Goal: Subscribe to service/newsletter

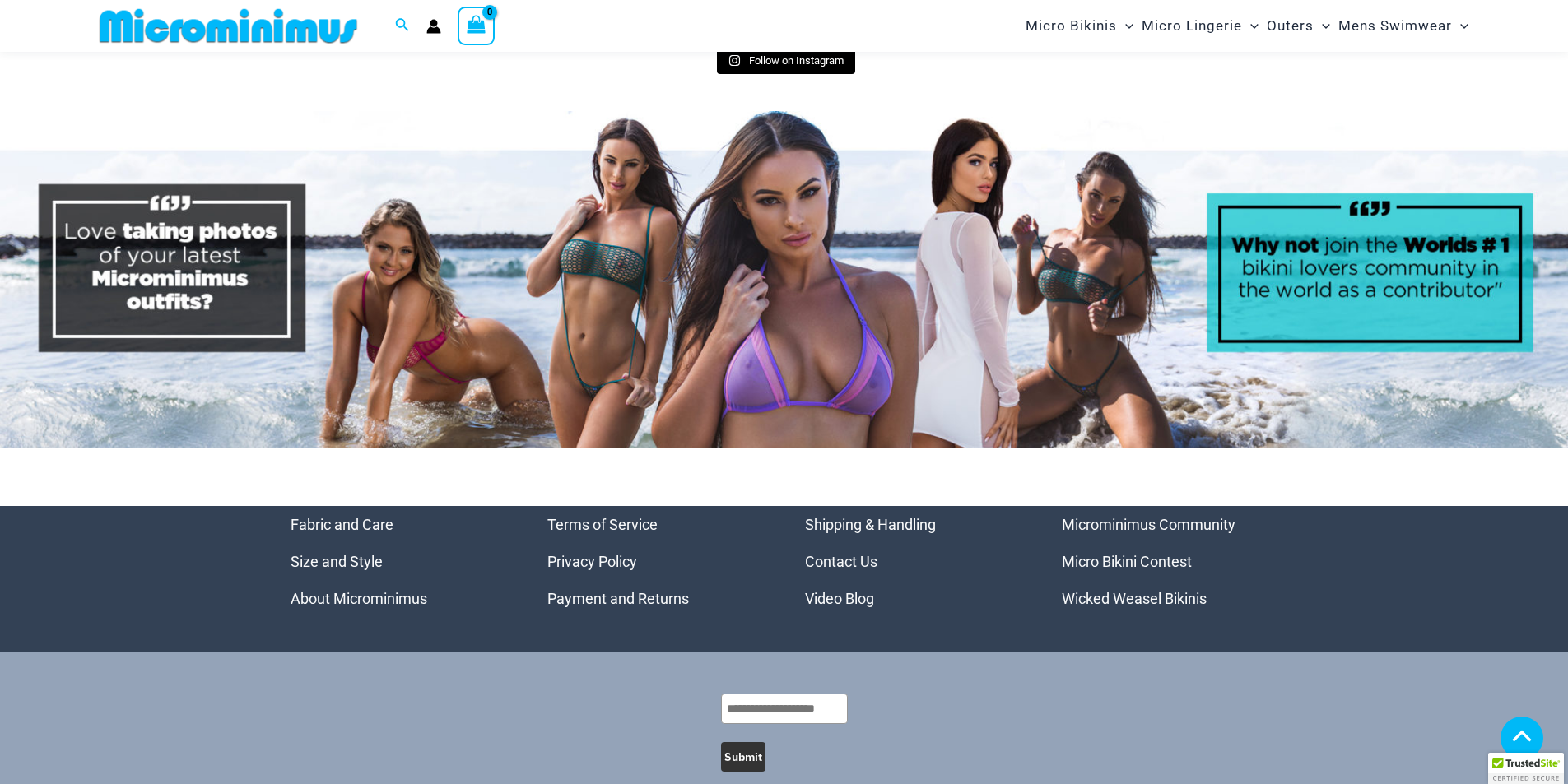
scroll to position [7859, 0]
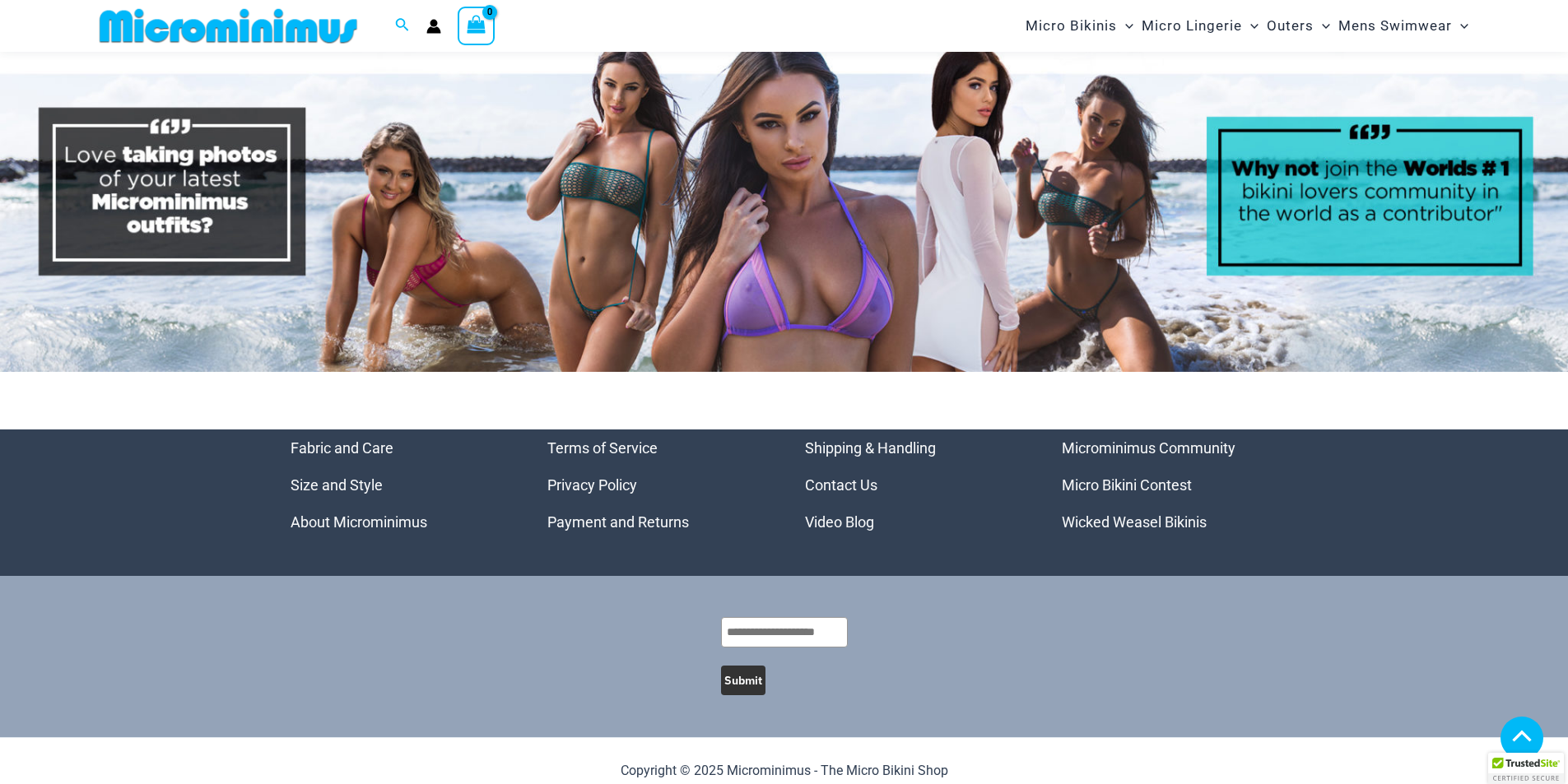
click at [813, 617] on input "text" at bounding box center [784, 632] width 127 height 30
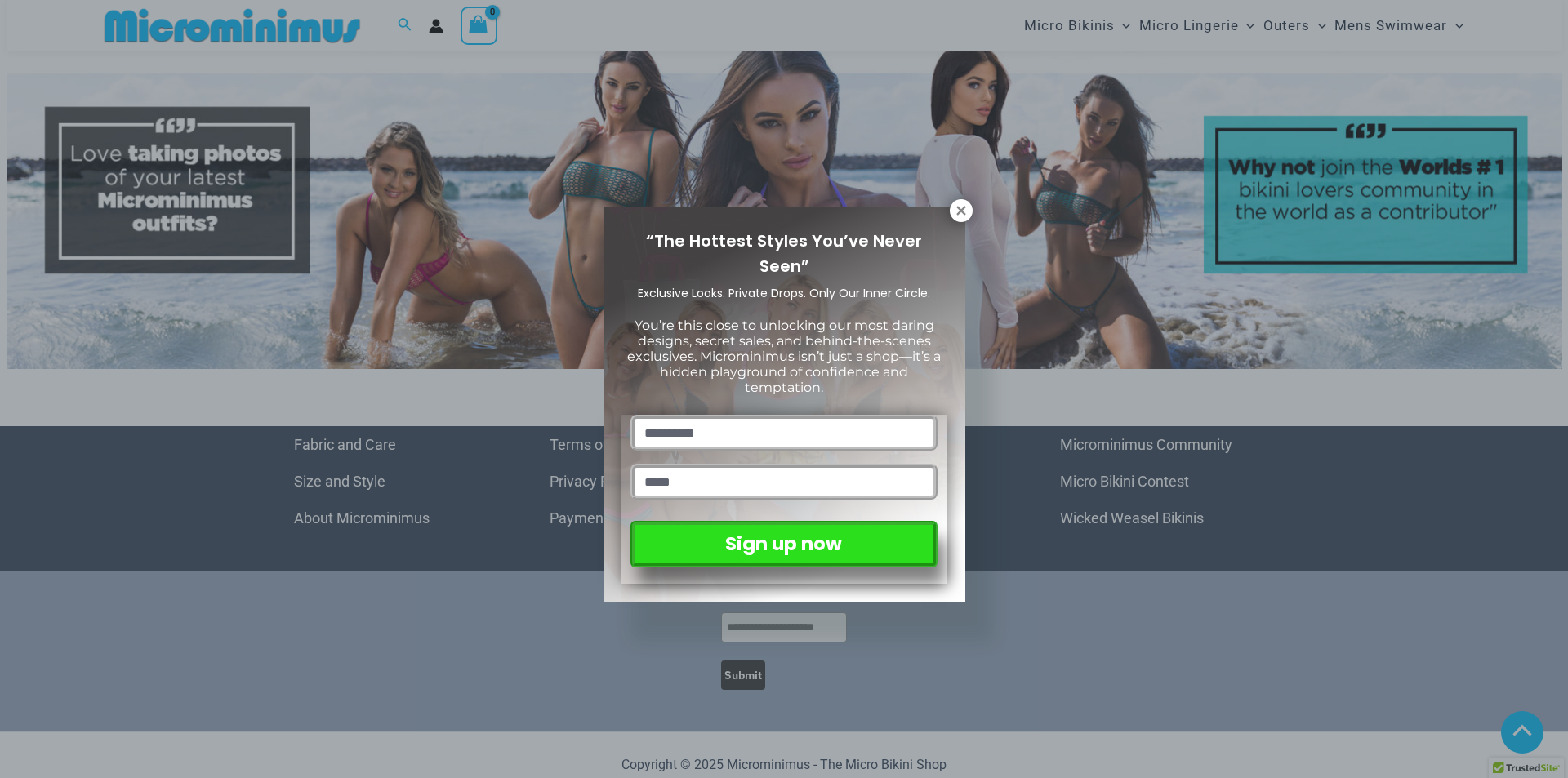
click at [809, 647] on div "“The Hottest Styles You’ve Never Seen” Exclusive Looks. Private Drops. Only Our…" at bounding box center [784, 389] width 1568 height 778
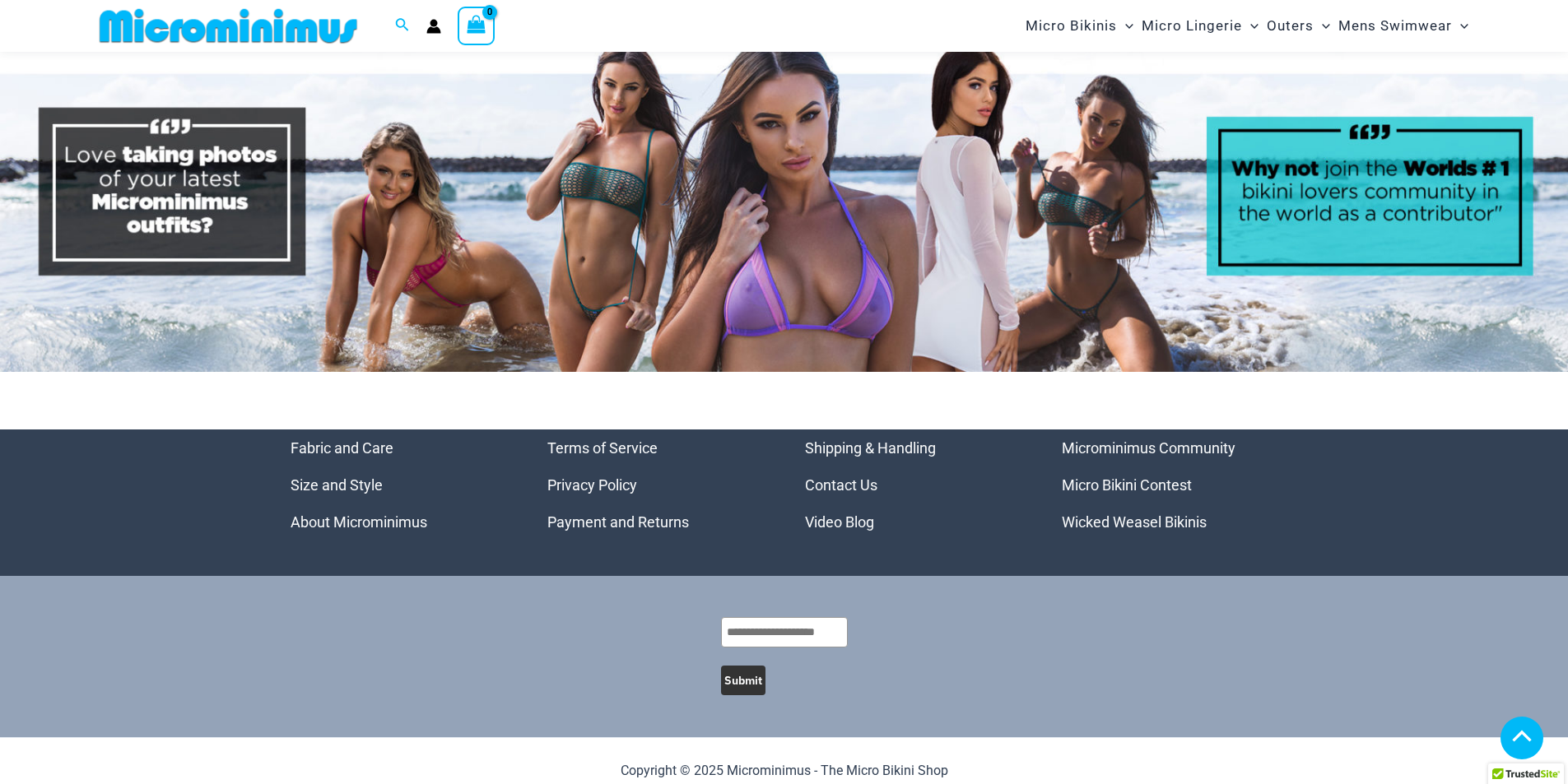
click at [802, 617] on input "text" at bounding box center [784, 632] width 127 height 30
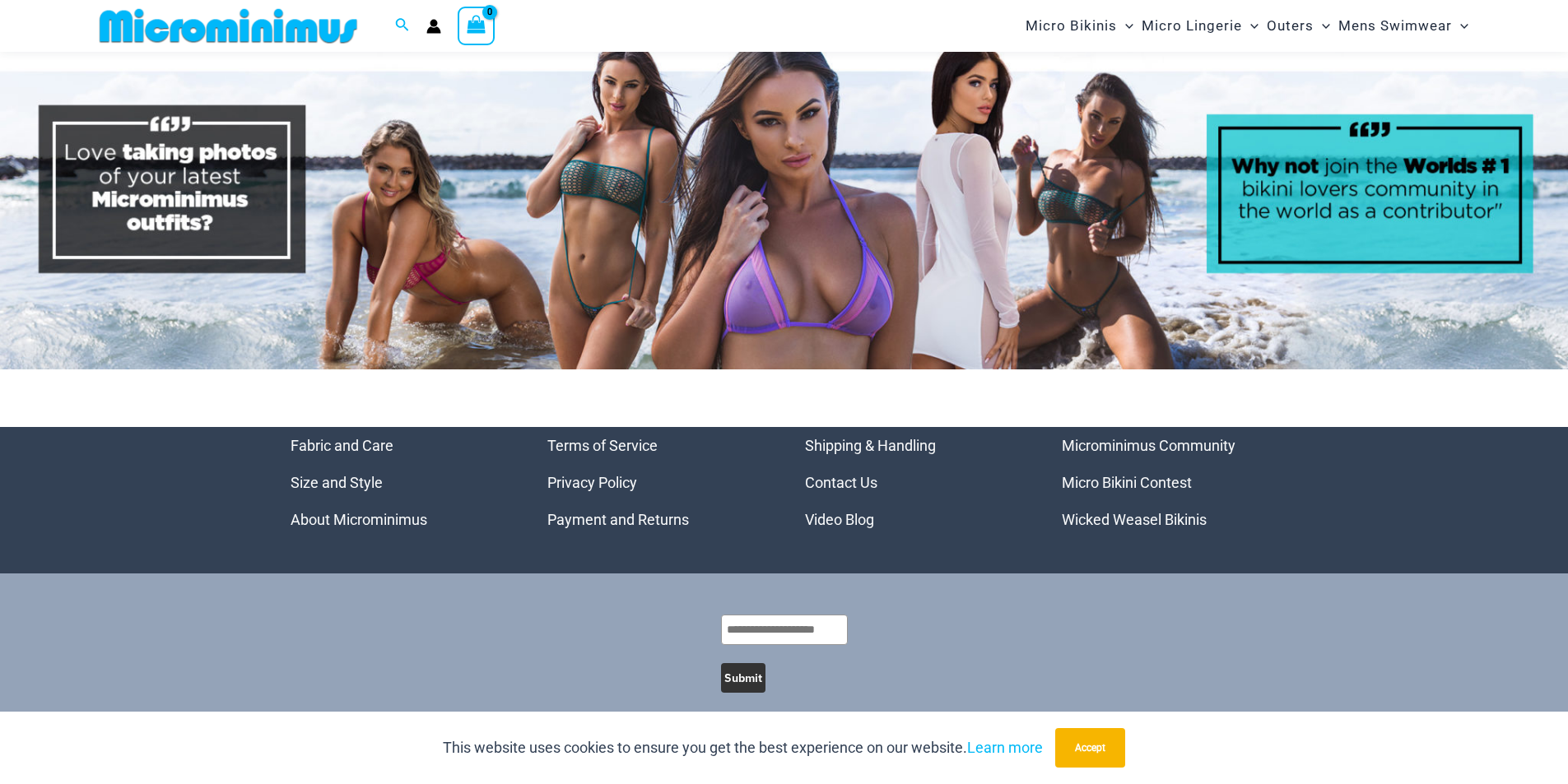
click at [787, 615] on input "text" at bounding box center [784, 630] width 127 height 30
click at [793, 618] on input "text" at bounding box center [784, 630] width 127 height 30
type input "**********"
click at [743, 664] on button "Submit" at bounding box center [744, 678] width 44 height 29
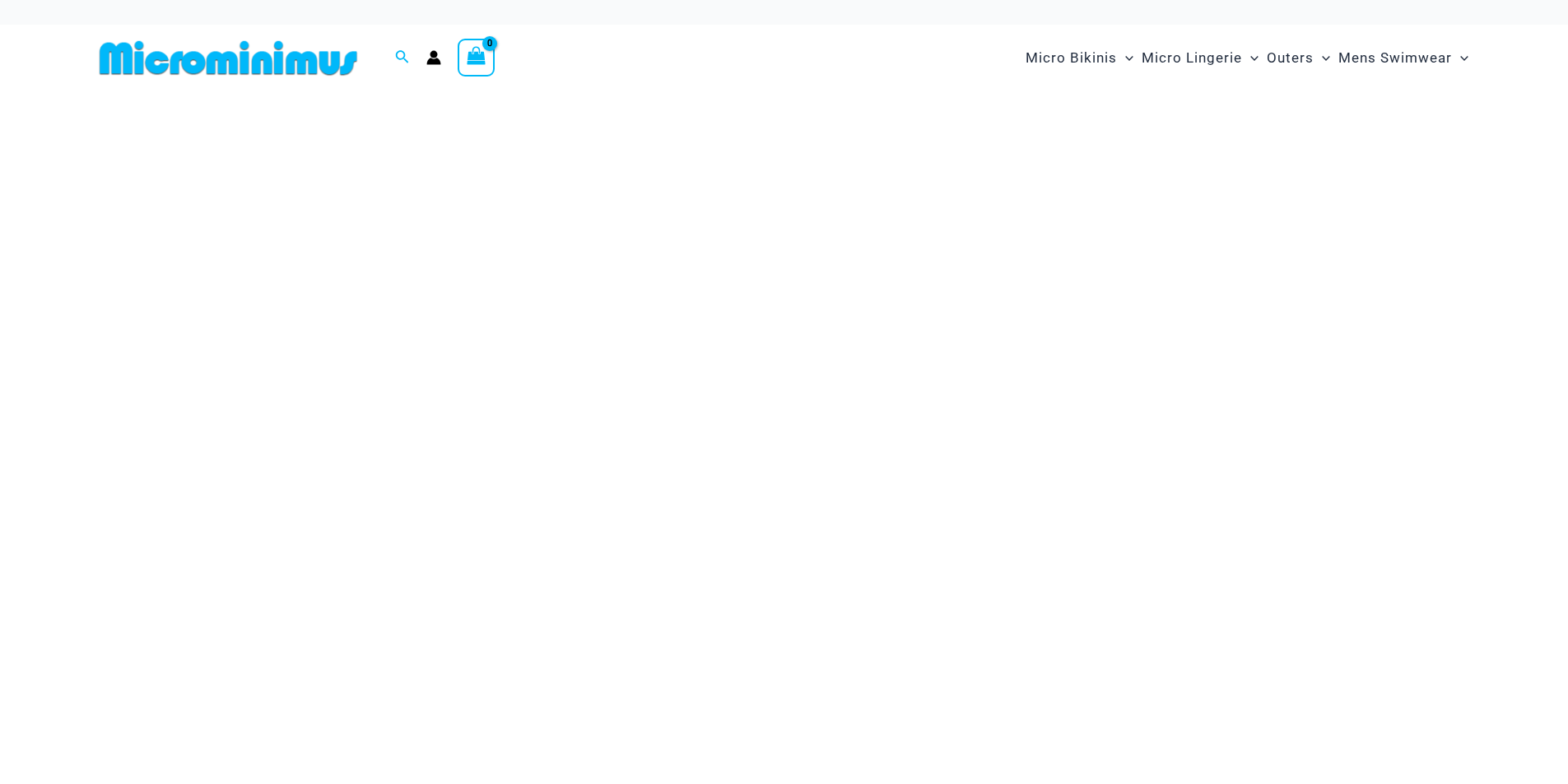
scroll to position [12, 0]
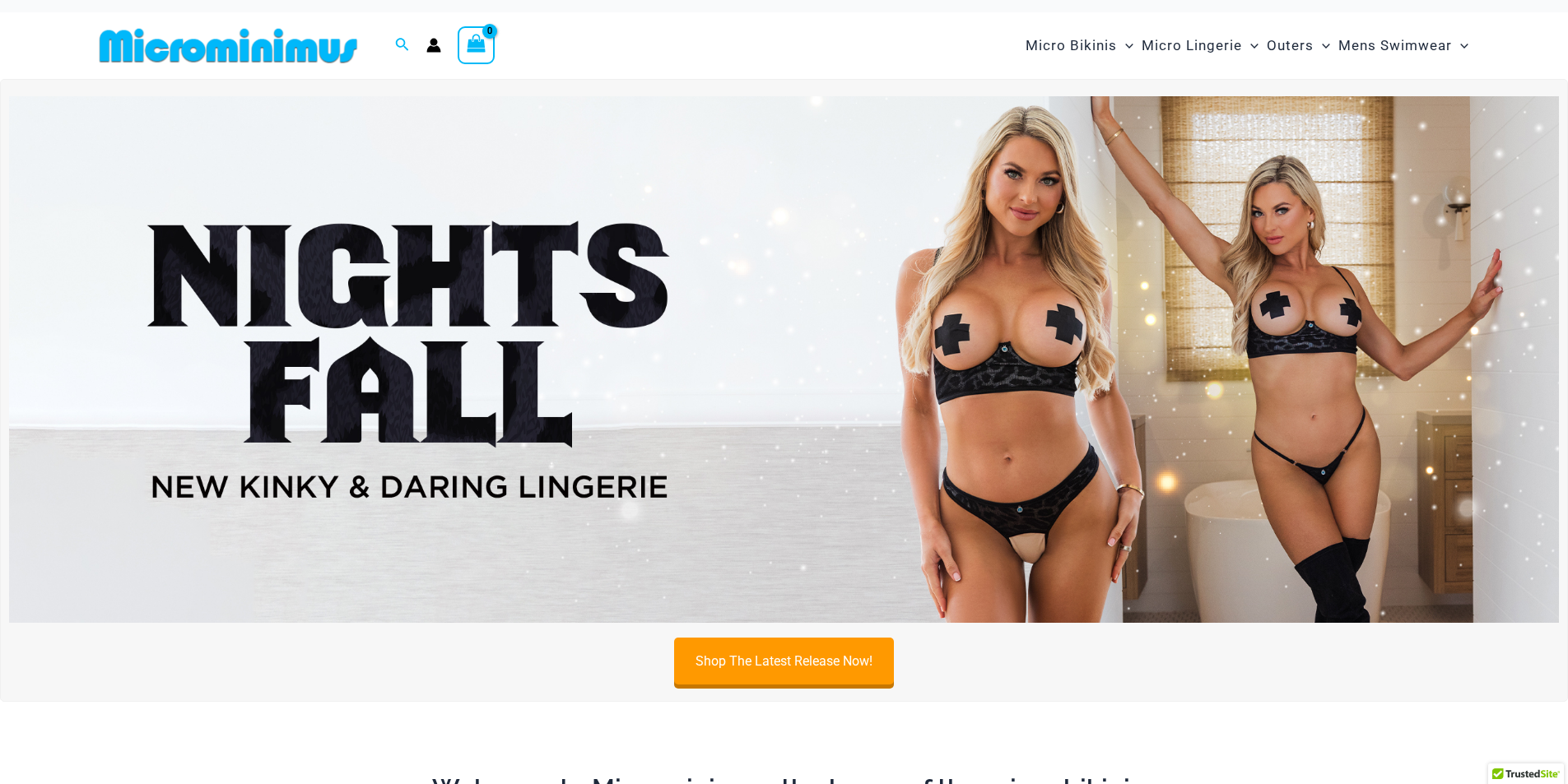
click at [830, 281] on img at bounding box center [784, 360] width 1550 height 526
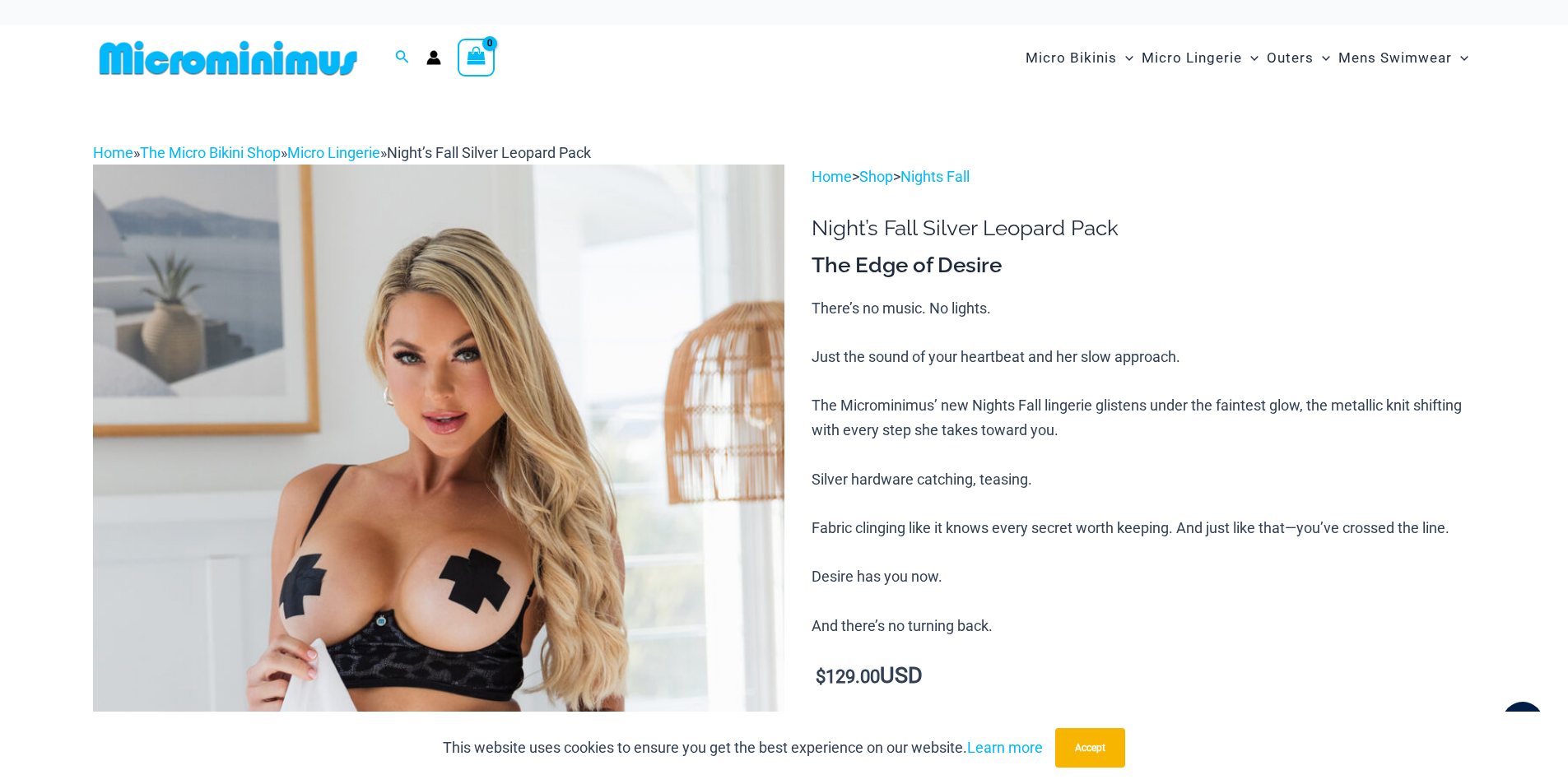
scroll to position [12, 0]
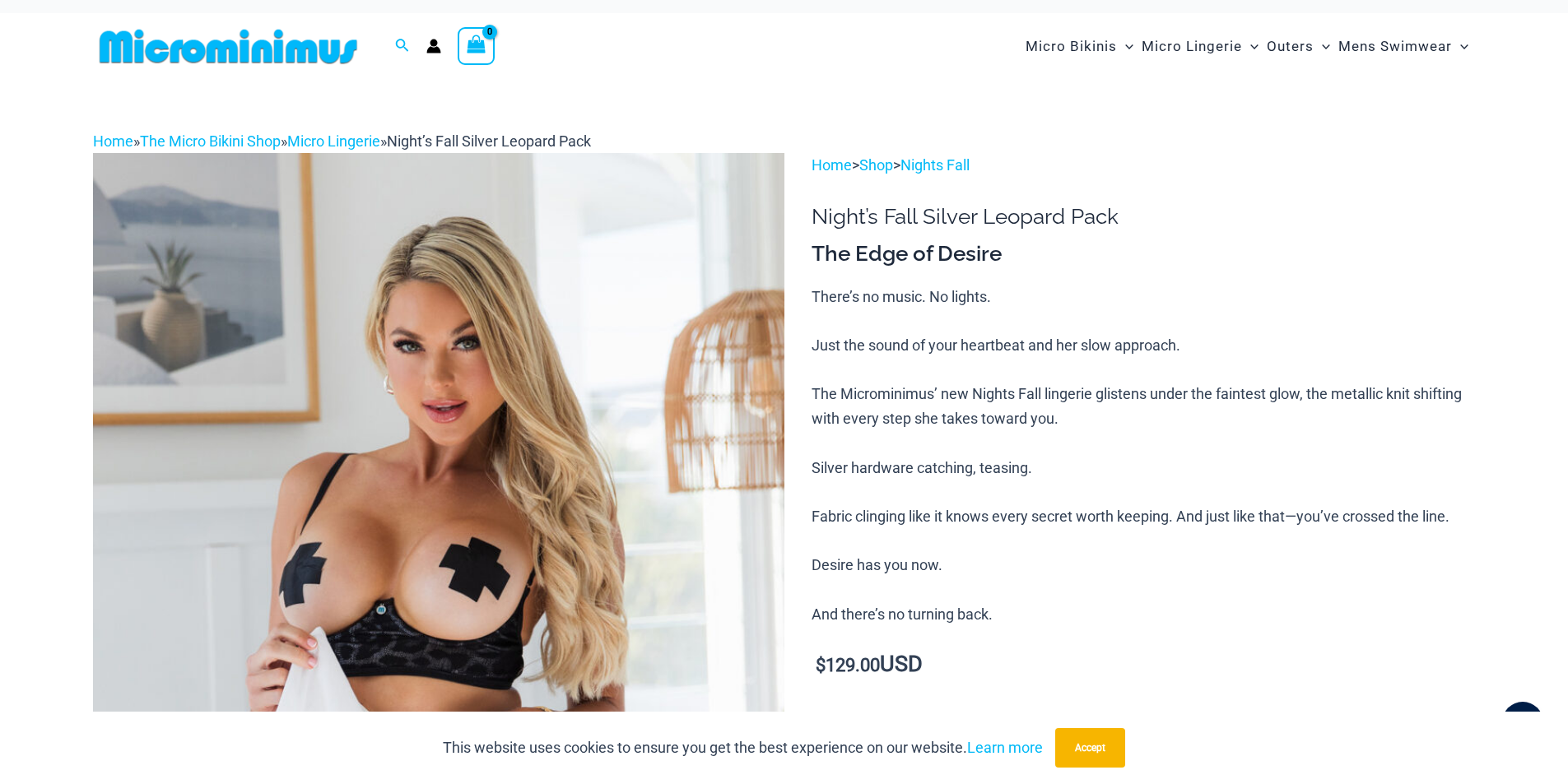
click at [1139, 456] on p "There’s no music. No lights. Just the sound of your heartbeat and her slow appr…" at bounding box center [1143, 455] width 664 height 342
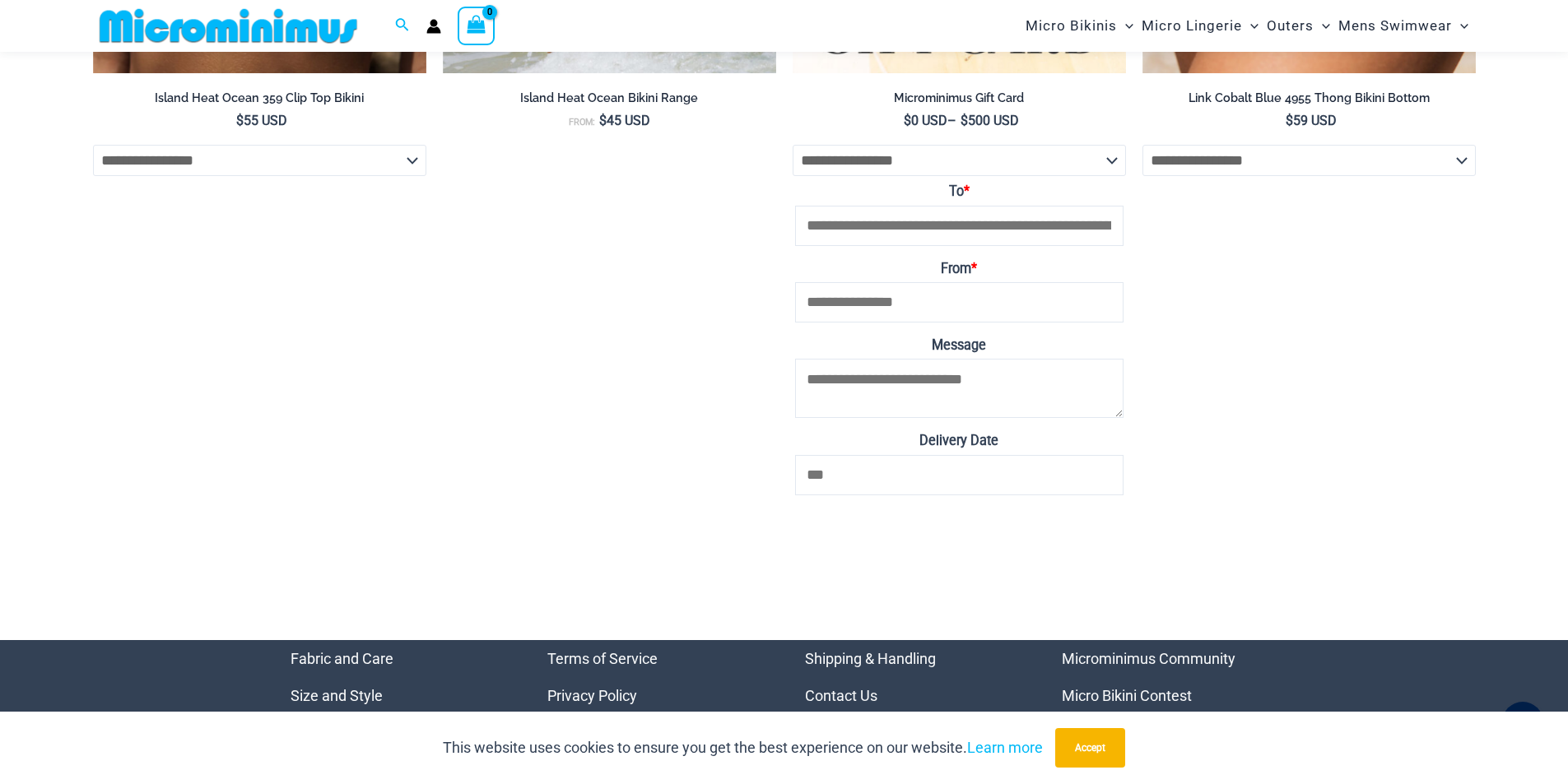
scroll to position [6039, 0]
click at [875, 172] on select "**********" at bounding box center [959, 160] width 333 height 31
click at [715, 242] on li "Island Heat Ocean Bikini Range From: $ 45 USD" at bounding box center [610, 57] width 333 height 966
click at [963, 232] on input "To *" at bounding box center [959, 227] width 329 height 41
click at [871, 310] on input "From *" at bounding box center [959, 303] width 329 height 41
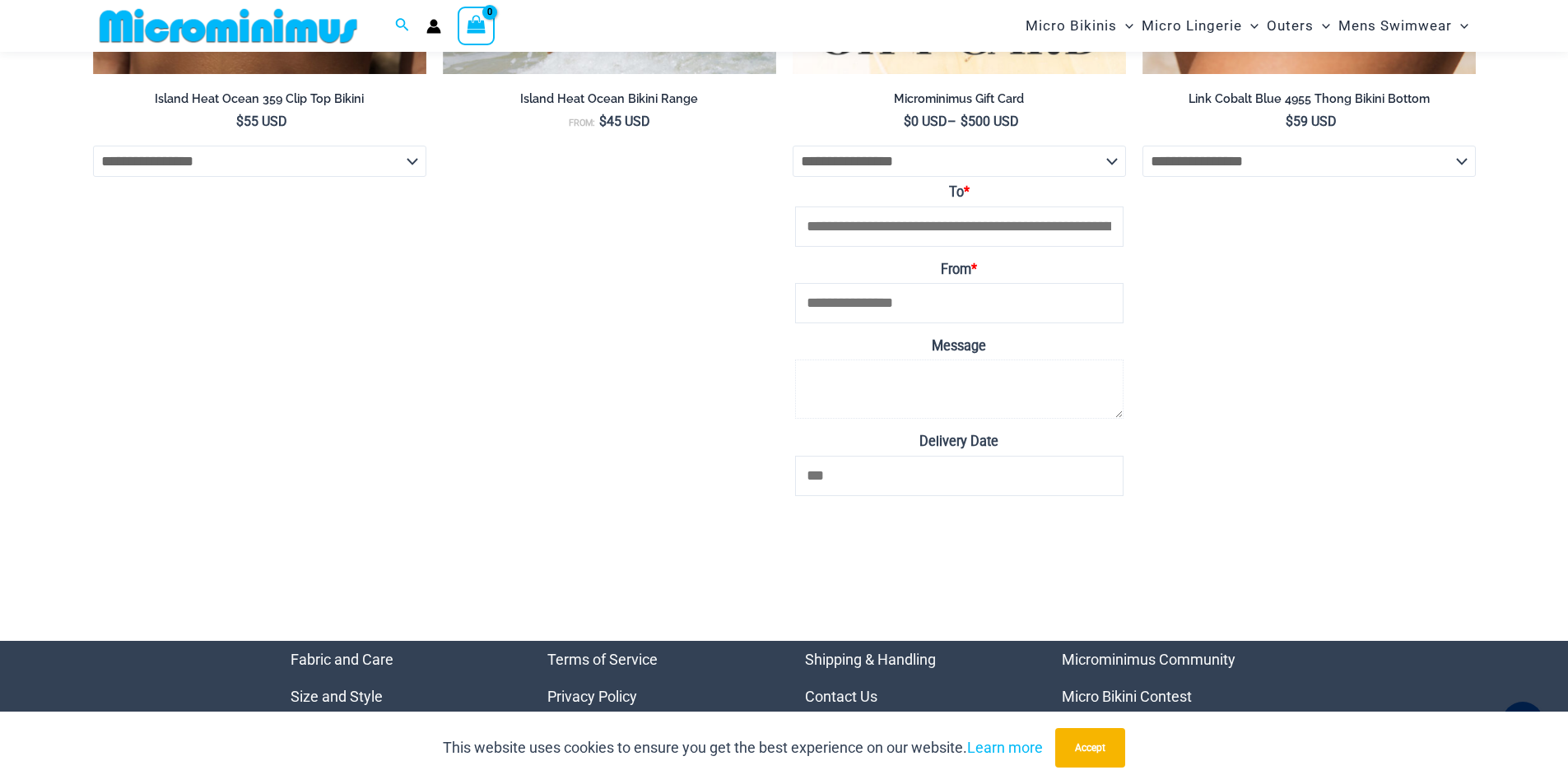
click at [850, 397] on textarea "Message" at bounding box center [959, 389] width 329 height 59
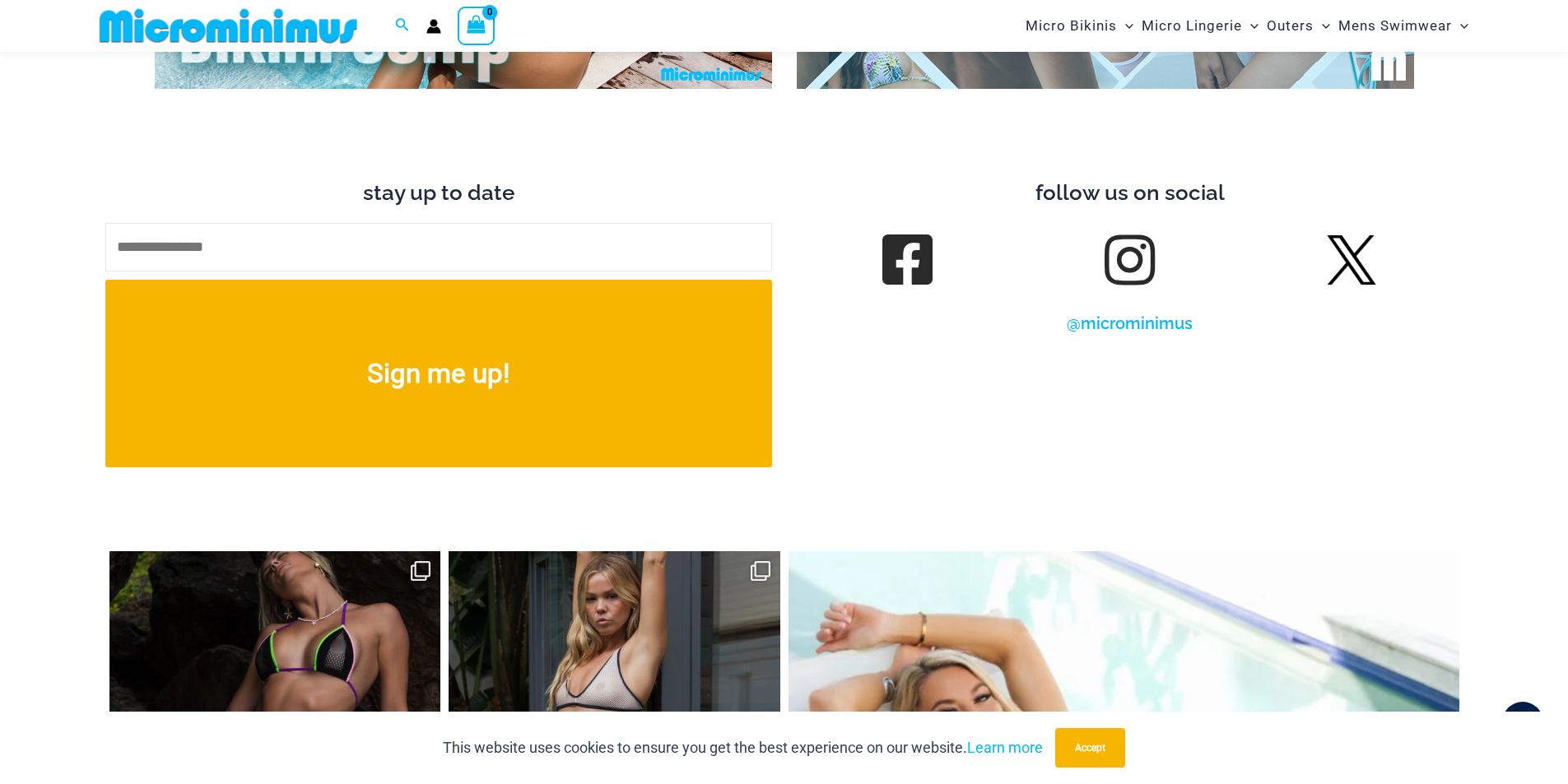
scroll to position [6617, 0]
click at [895, 237] on link at bounding box center [907, 260] width 46 height 46
click at [1120, 237] on link at bounding box center [1129, 260] width 46 height 46
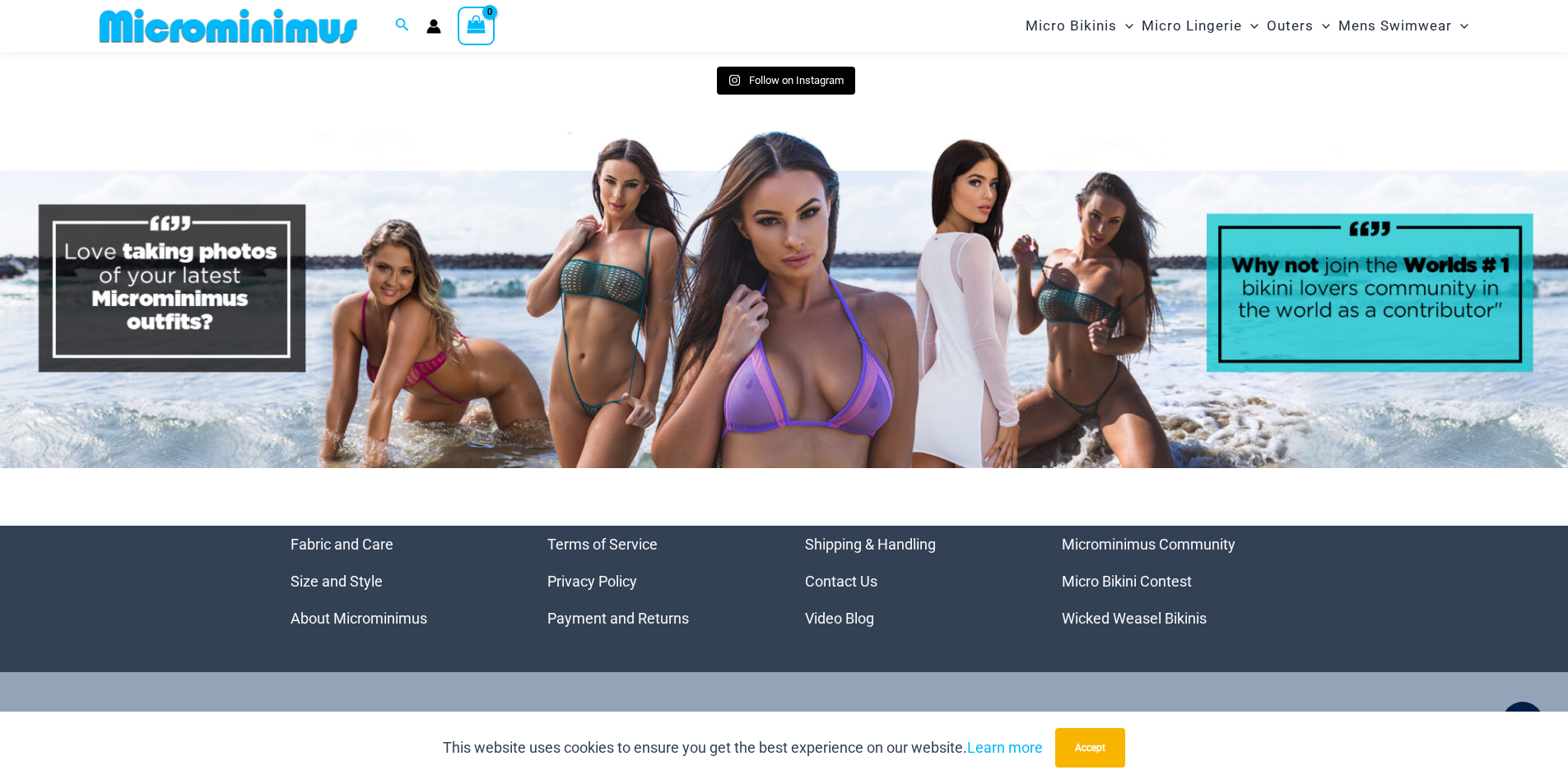
scroll to position [7870, 0]
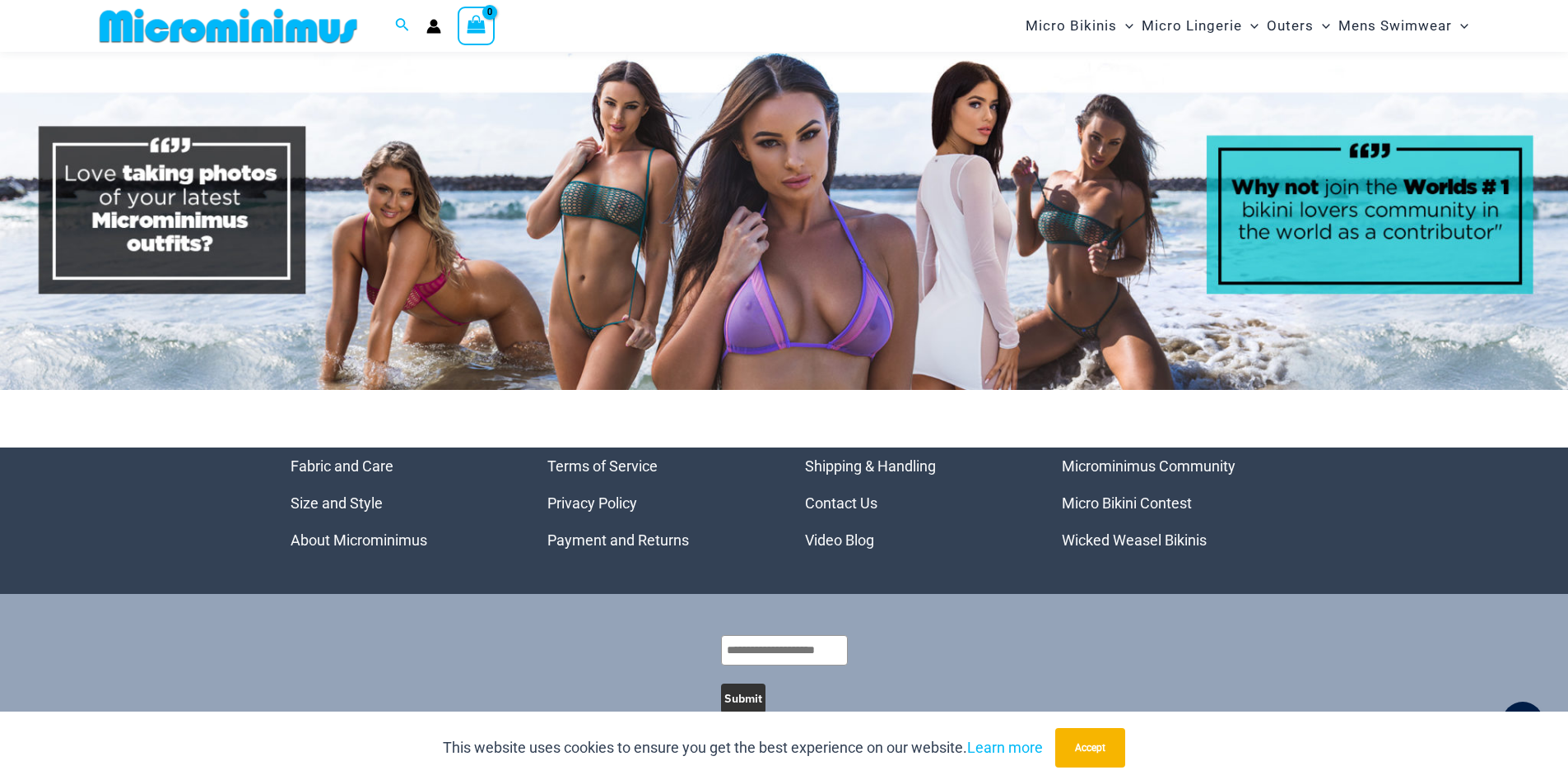
click at [578, 494] on link "Privacy Policy" at bounding box center [592, 503] width 90 height 18
click at [820, 494] on link "Contact Us" at bounding box center [841, 503] width 73 height 18
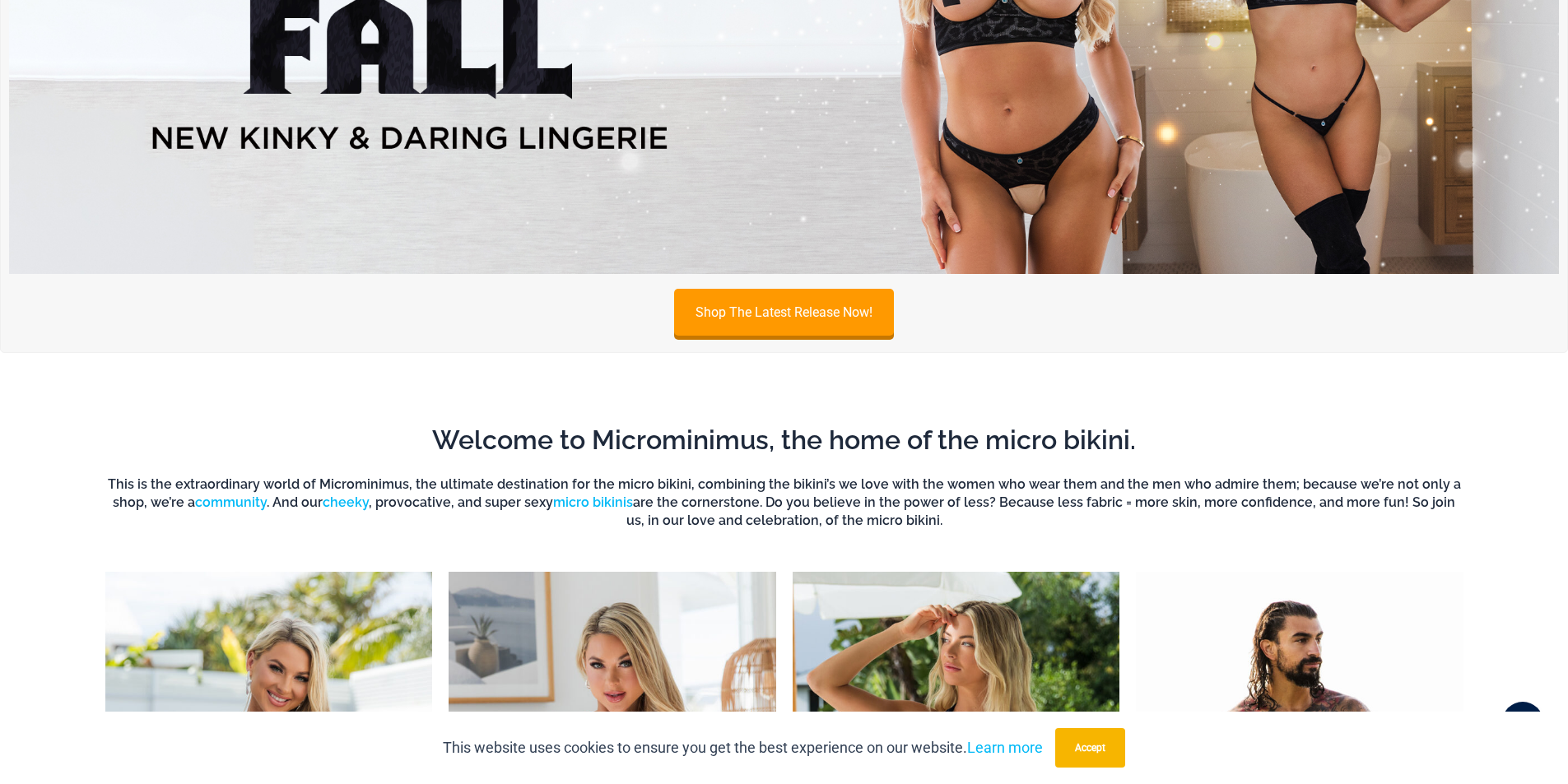
scroll to position [0, 0]
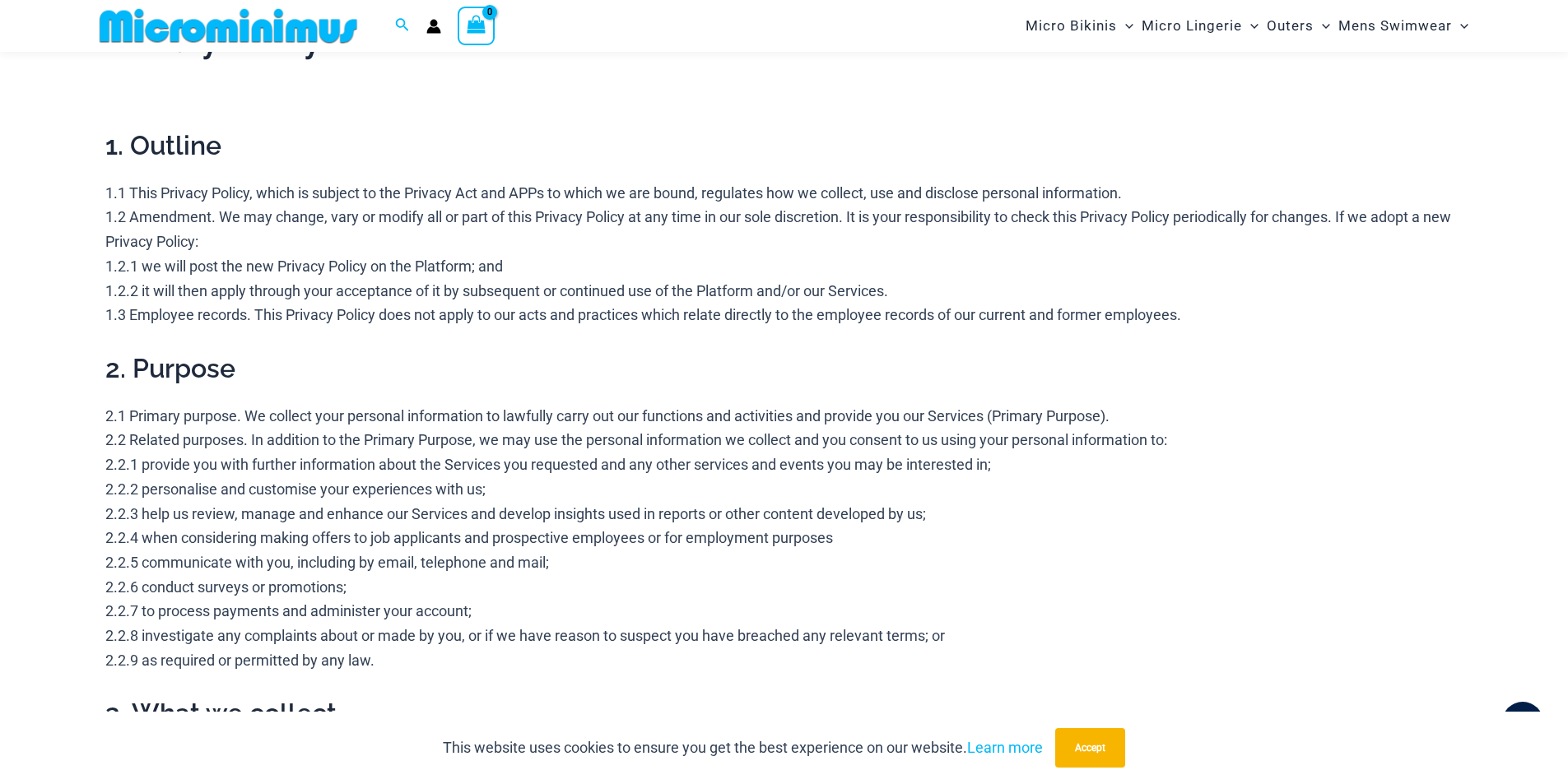
scroll to position [52, 0]
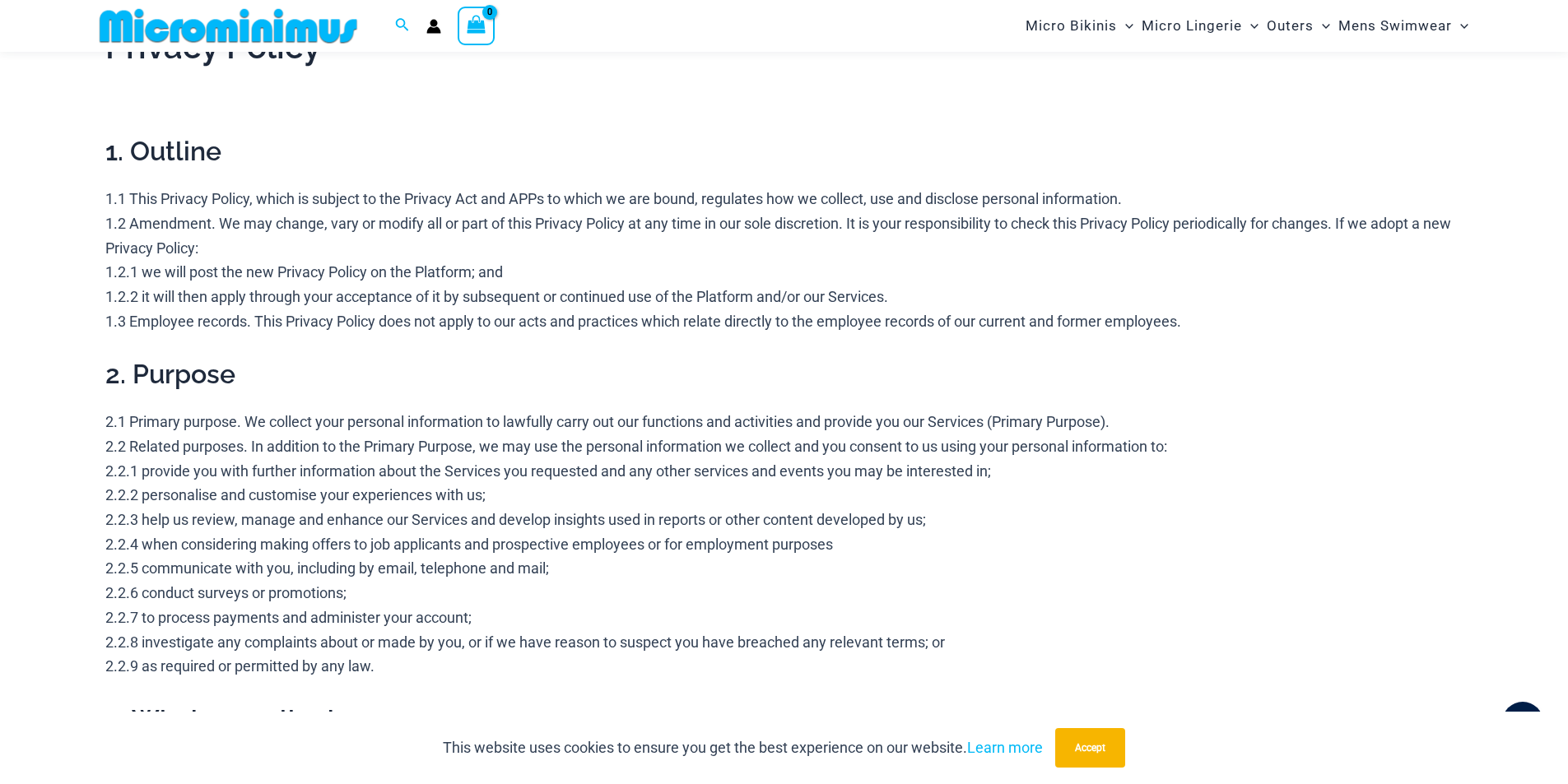
click at [1136, 146] on h2 "1. Outline" at bounding box center [784, 151] width 1358 height 35
click at [913, 103] on p at bounding box center [784, 99] width 1358 height 25
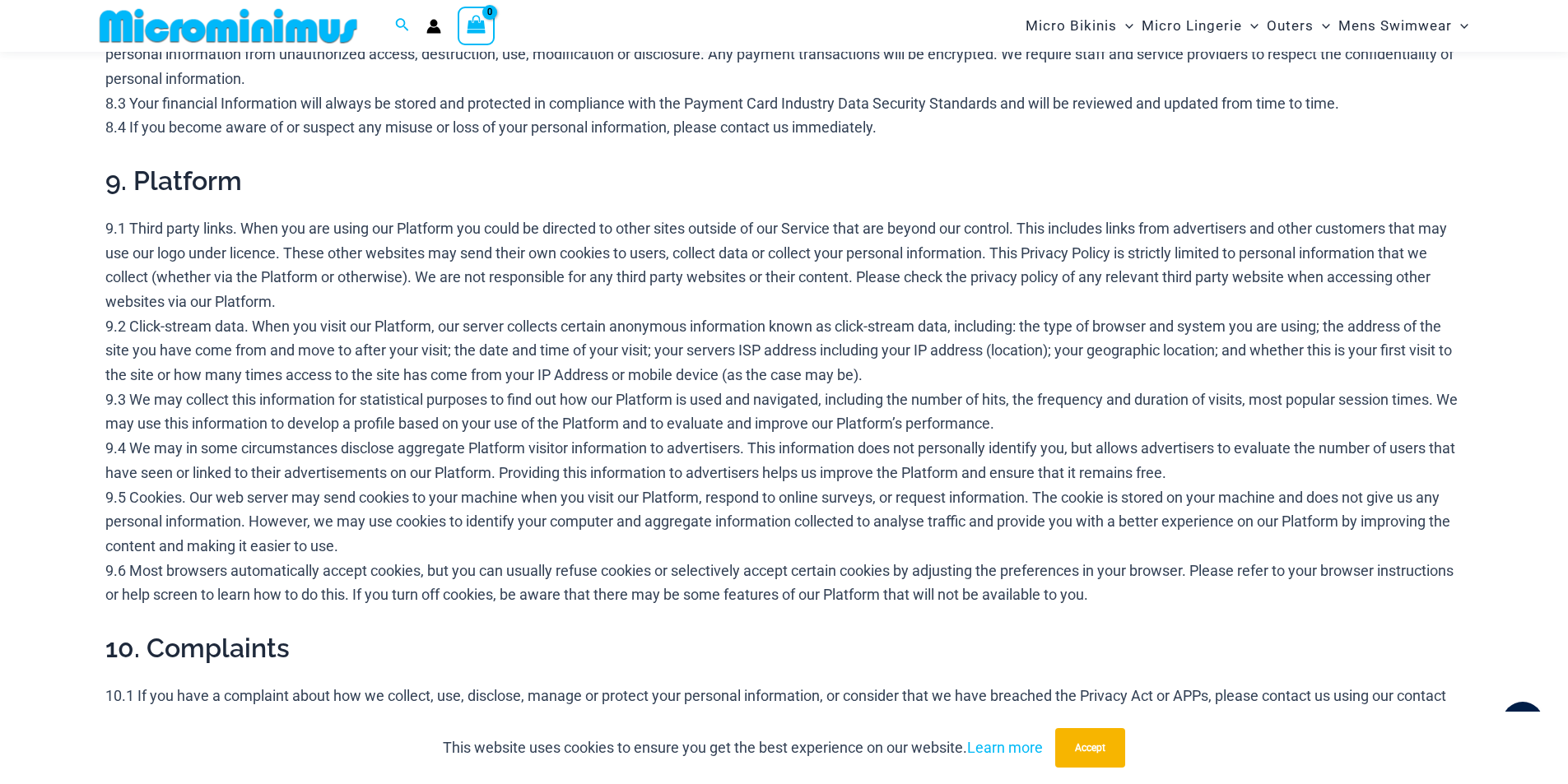
scroll to position [3698, 0]
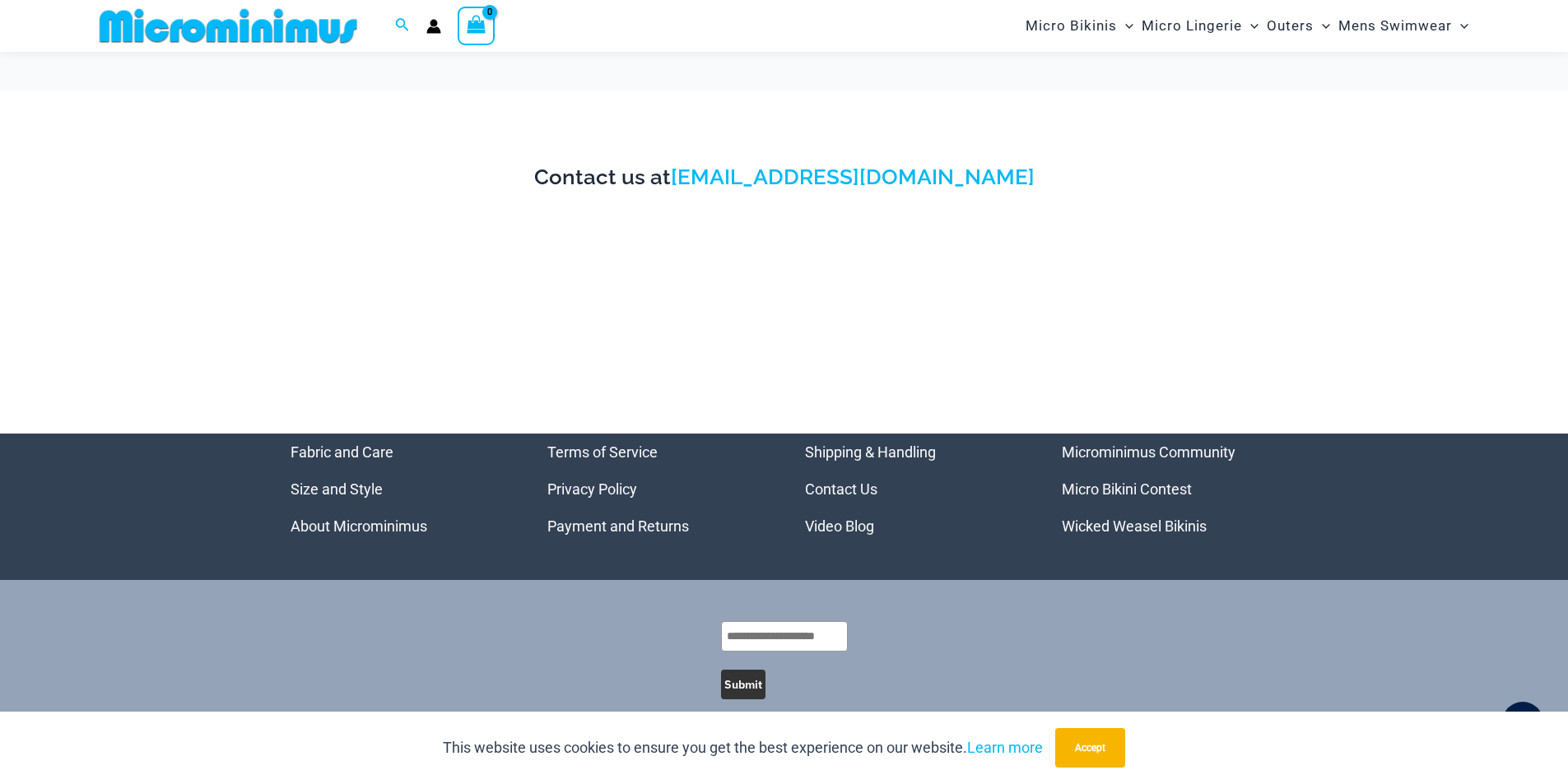
scroll to position [25, 0]
